Goal: Find specific page/section: Find specific page/section

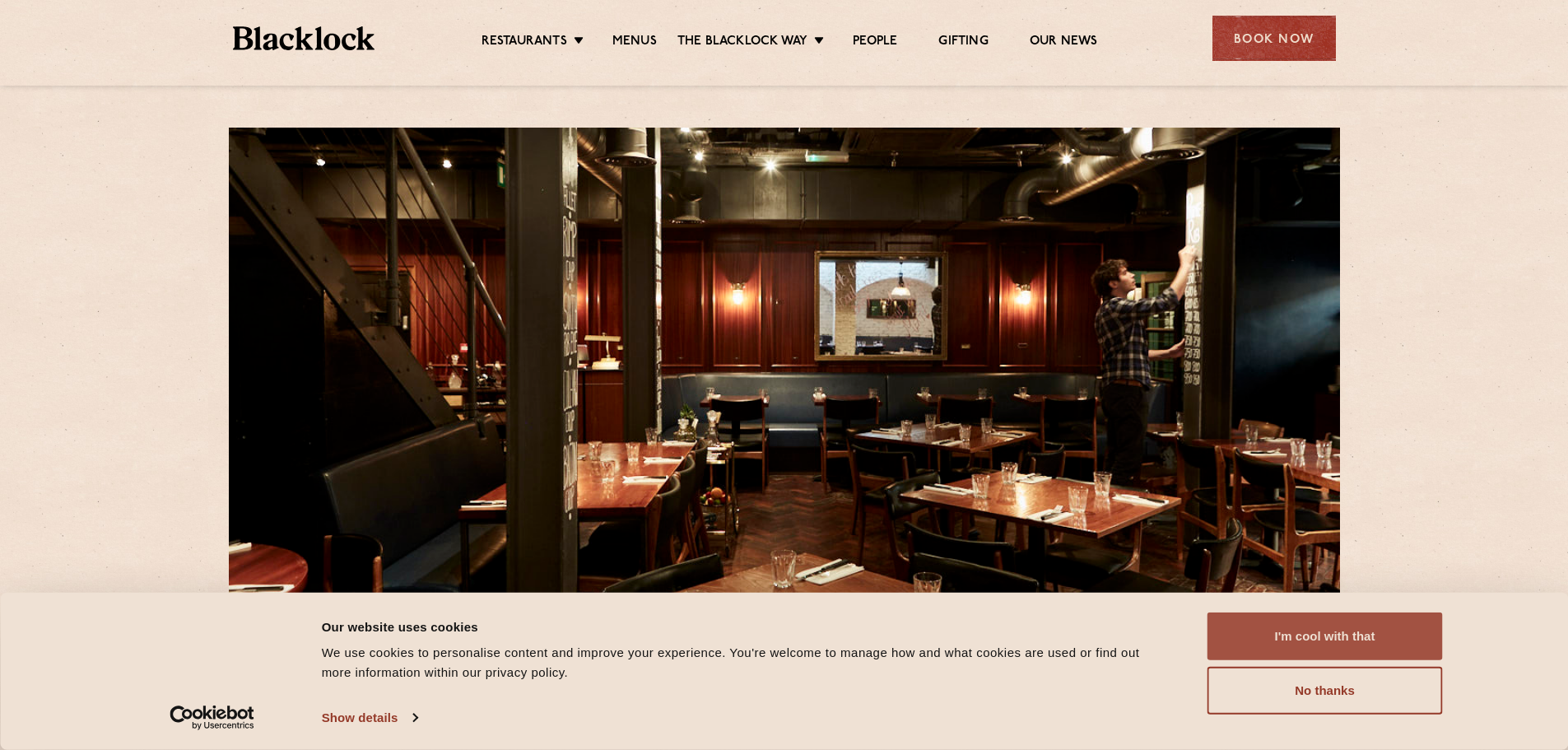
click at [1335, 641] on button "I'm cool with that" at bounding box center [1325, 637] width 235 height 48
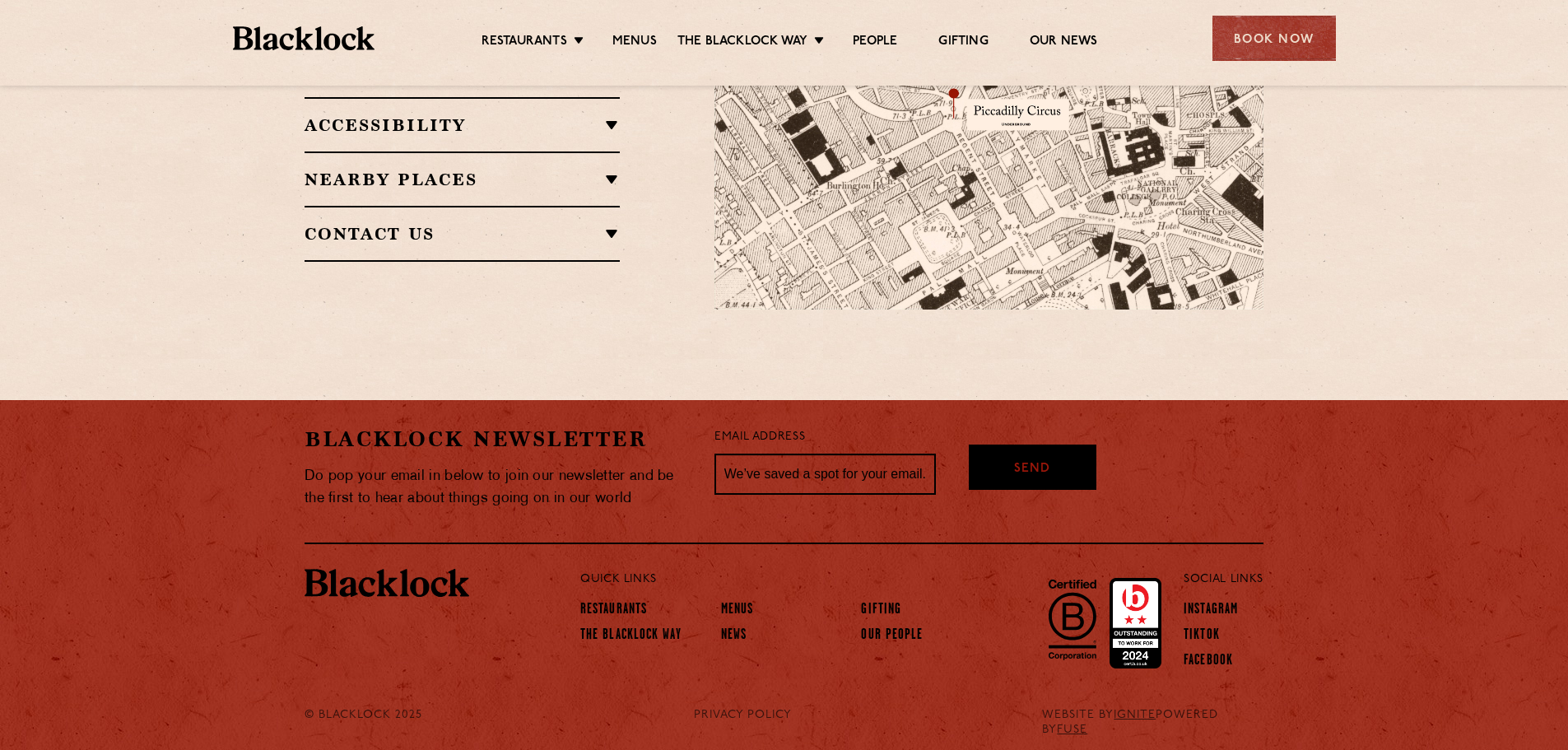
scroll to position [1245, 0]
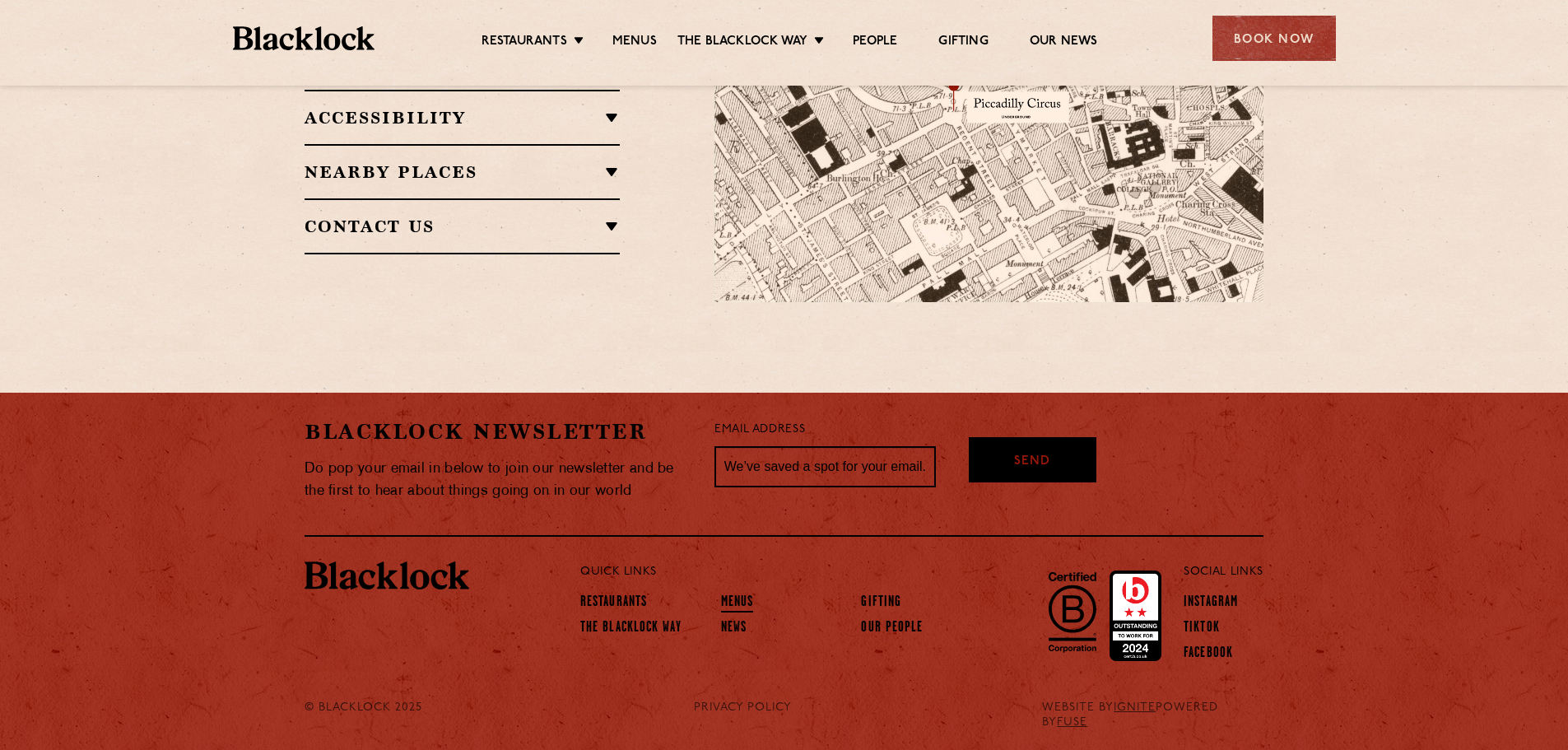
click at [747, 602] on link "Menus" at bounding box center [737, 603] width 33 height 18
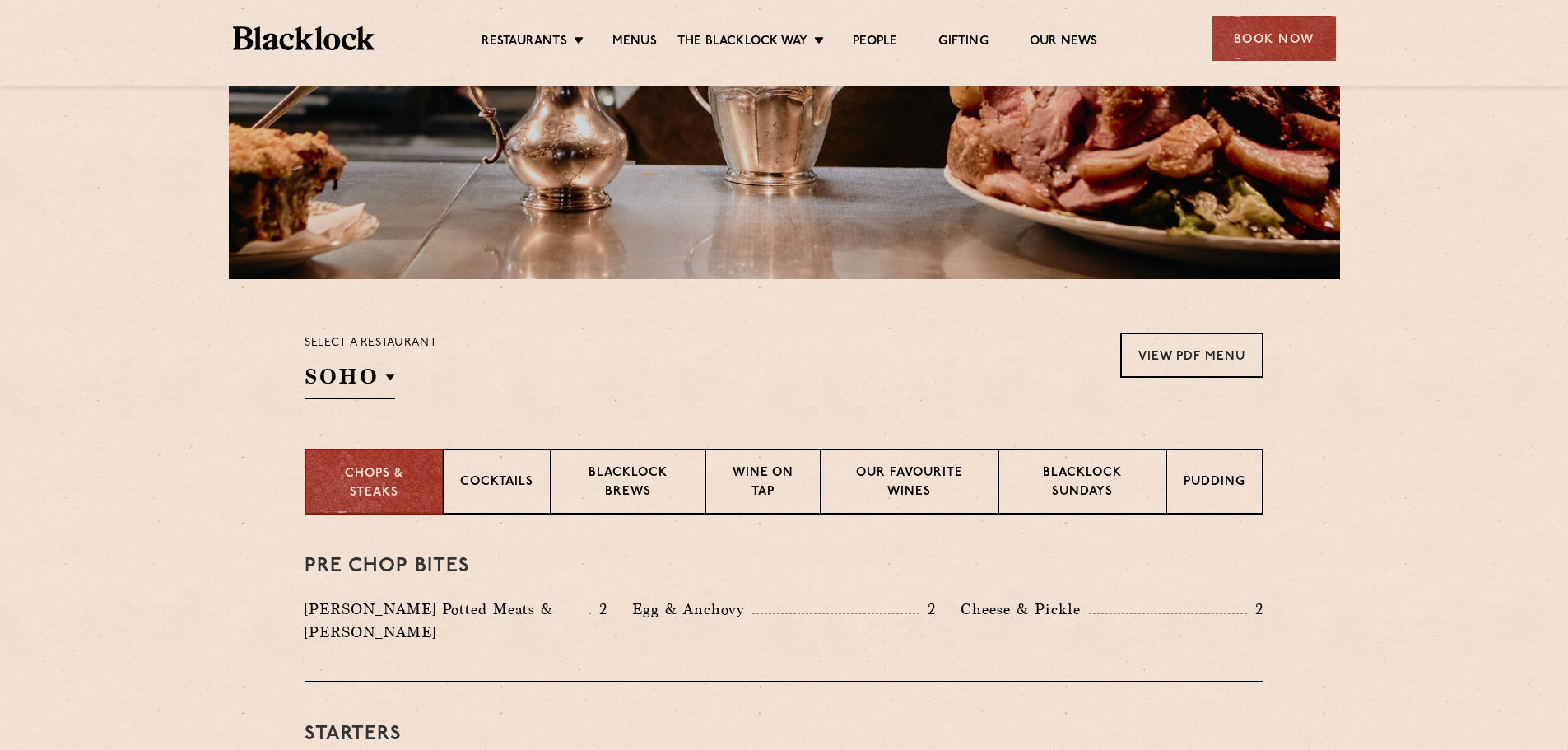
scroll to position [330, 0]
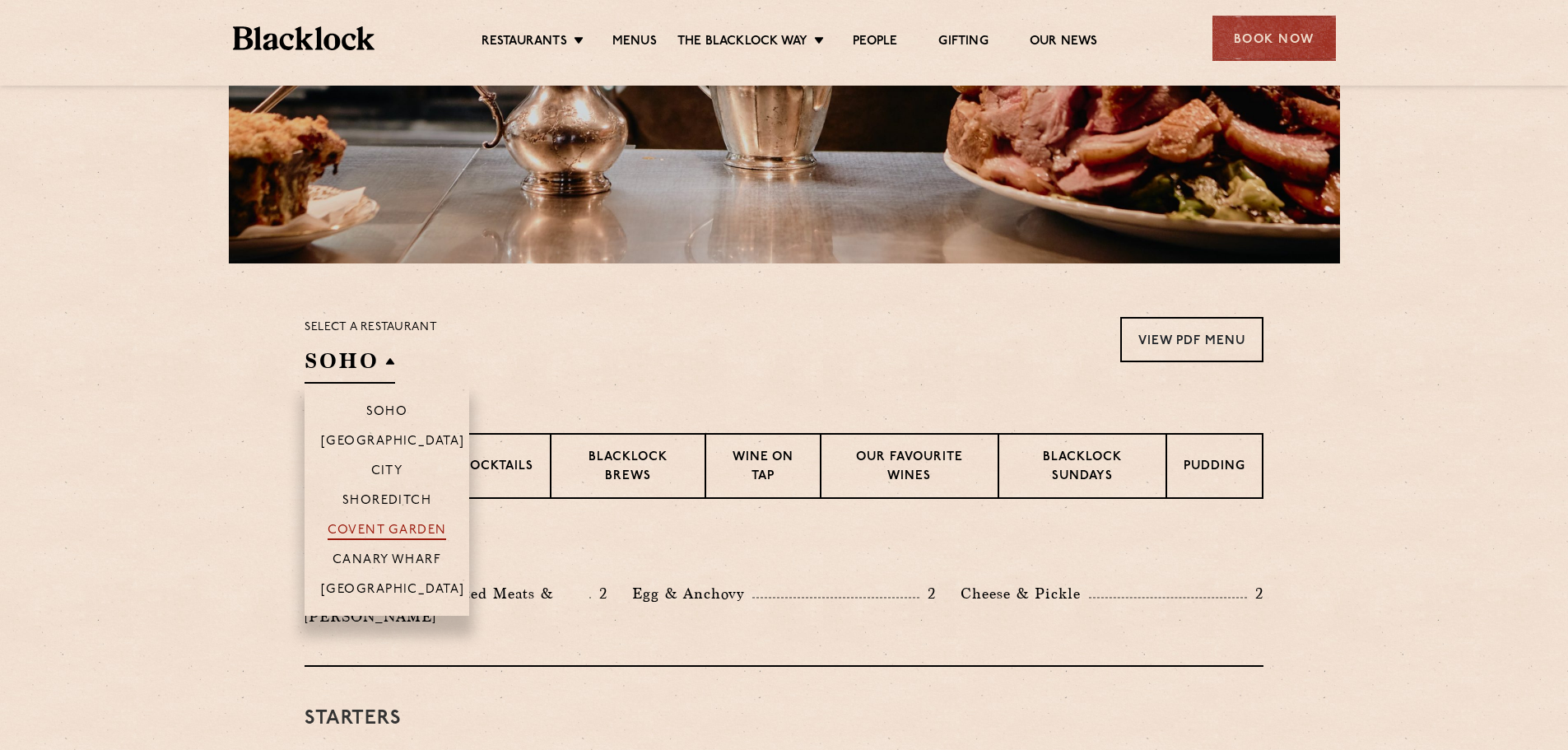
click at [348, 526] on p "Covent Garden" at bounding box center [387, 532] width 120 height 16
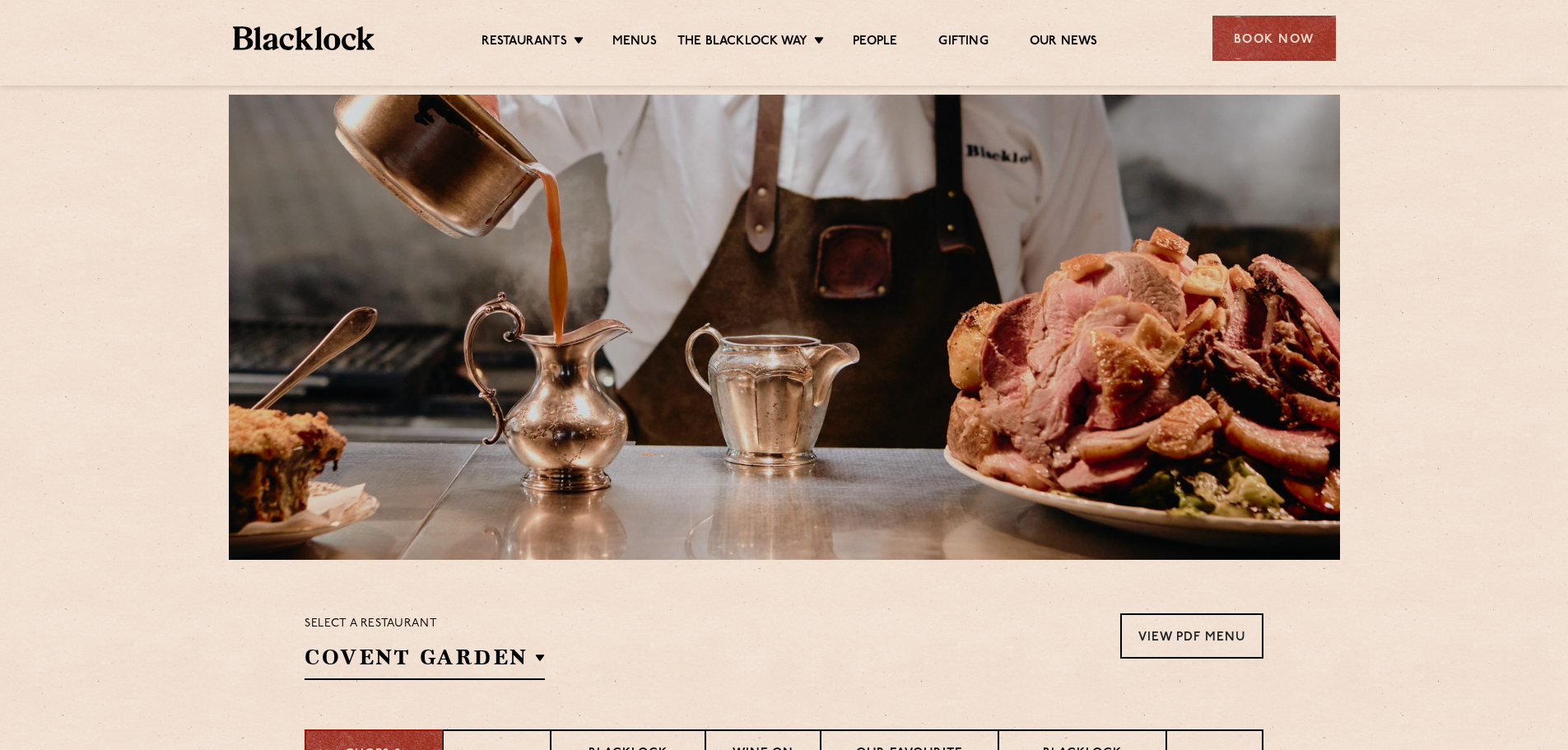
scroll to position [0, 0]
